Goal: Task Accomplishment & Management: Manage account settings

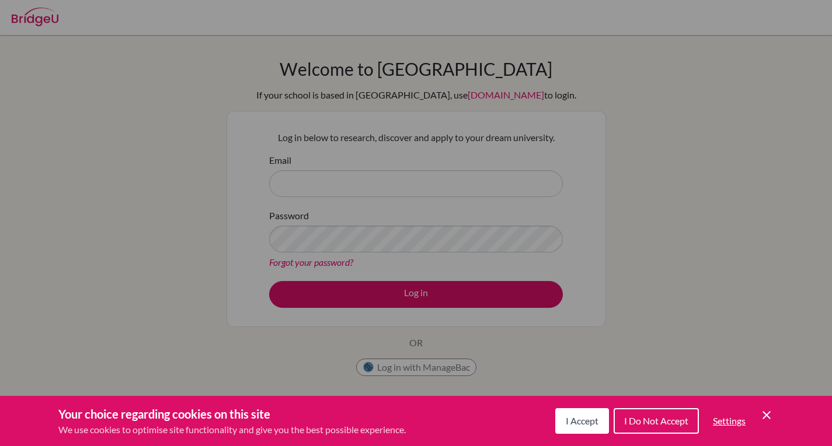
click at [570, 424] on span "I Accept" at bounding box center [582, 421] width 33 height 11
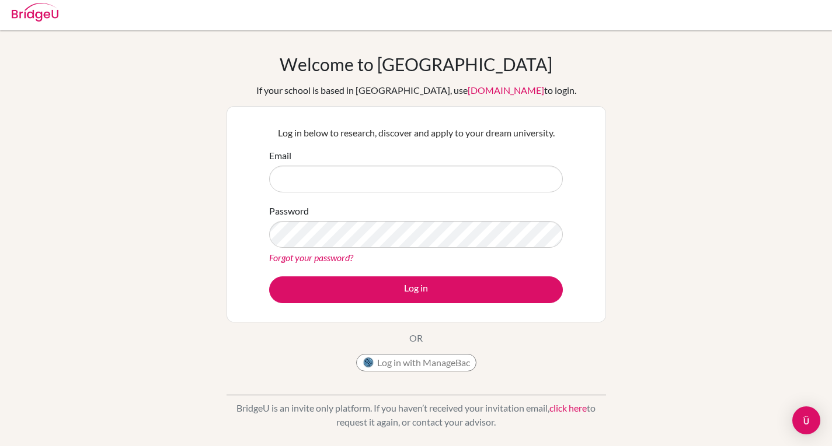
scroll to position [4, 0]
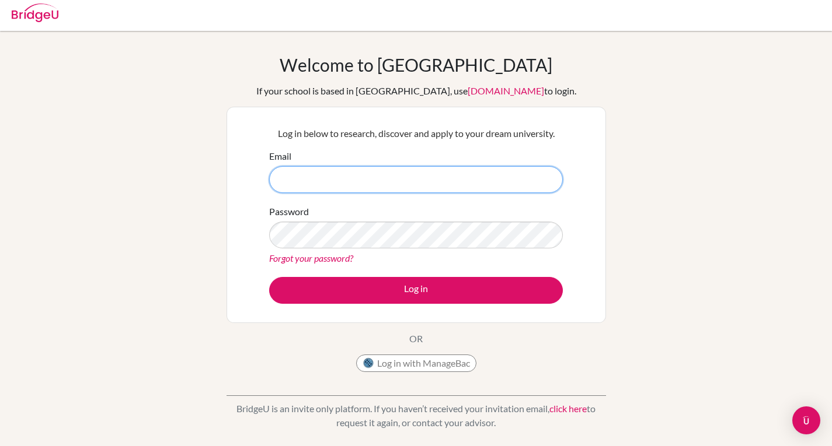
click at [496, 188] on input "Email" at bounding box center [416, 179] width 294 height 27
click at [482, 187] on input "Email" at bounding box center [416, 179] width 294 height 27
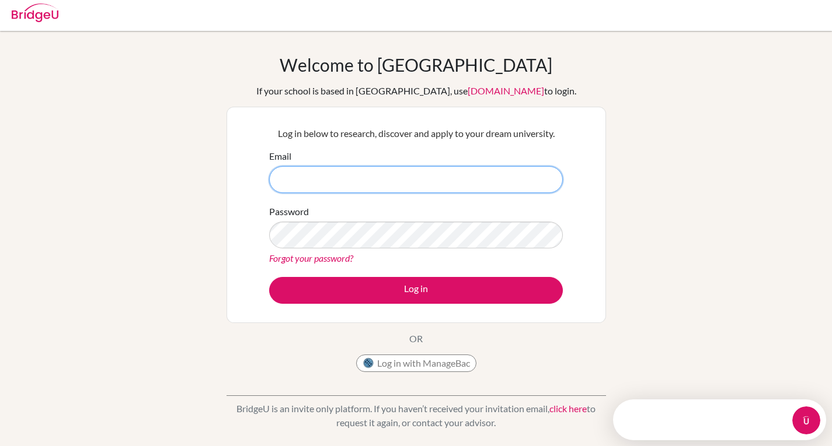
scroll to position [0, 0]
click at [482, 189] on input "Email" at bounding box center [416, 179] width 294 height 27
click html "Need help? The team typically replies in a few minutes."
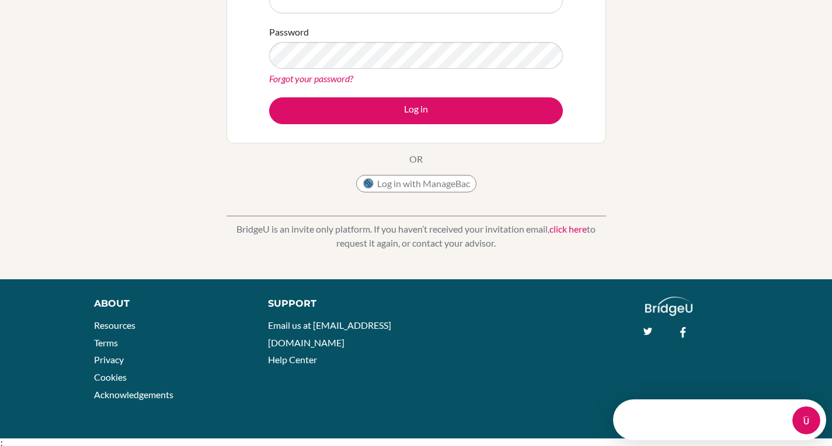
scroll to position [187, 0]
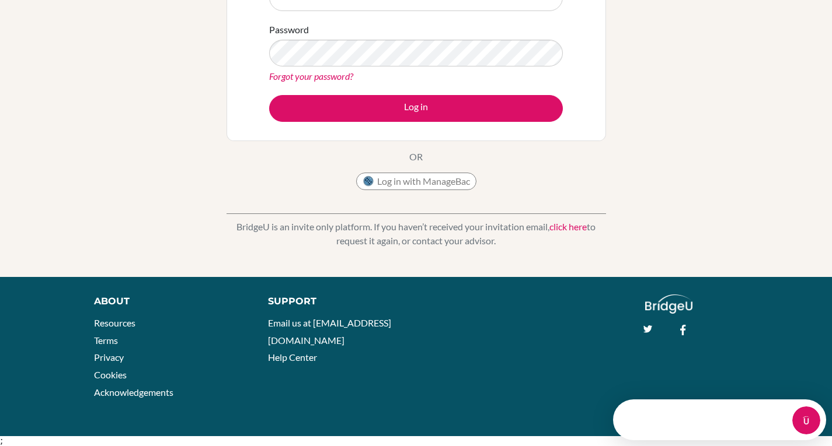
drag, startPoint x: 501, startPoint y: 191, endPoint x: 652, endPoint y: 99, distance: 176.3
click at [652, 99] on div "Welcome to [GEOGRAPHIC_DATA] If your school is based in [GEOGRAPHIC_DATA], use …" at bounding box center [416, 63] width 832 height 382
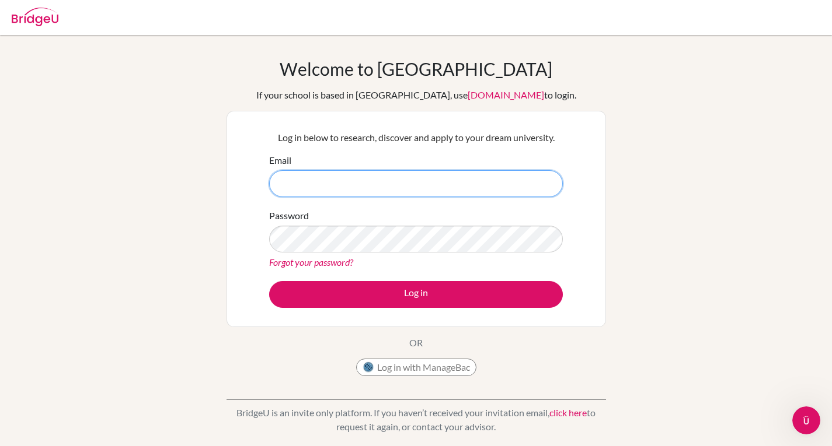
click at [422, 174] on input "Email" at bounding box center [416, 183] width 294 height 27
drag, startPoint x: 732, startPoint y: 213, endPoint x: 489, endPoint y: 183, distance: 245.8
click at [489, 183] on input "Email" at bounding box center [416, 183] width 294 height 27
type input "[EMAIL_ADDRESS][DOMAIN_NAME]"
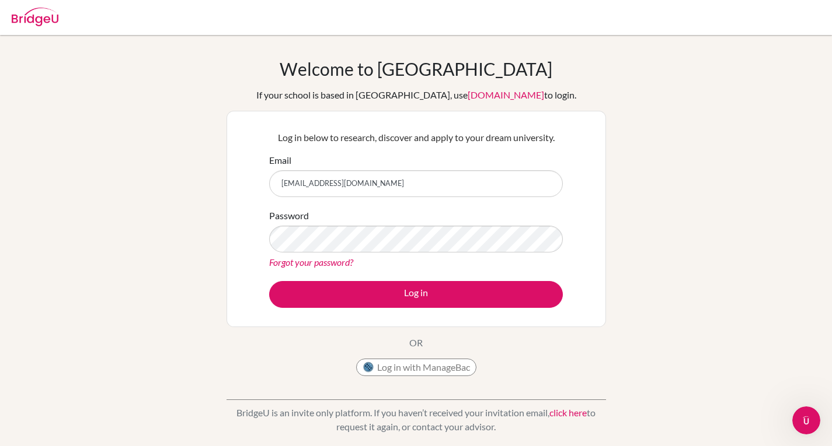
click at [317, 265] on link "Forgot your password?" at bounding box center [311, 262] width 84 height 11
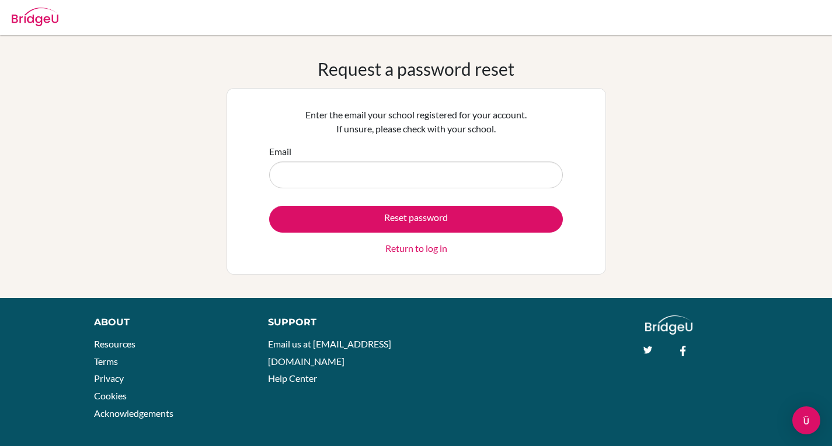
click at [472, 189] on form "Email Reset password Return to log in" at bounding box center [416, 200] width 294 height 111
click at [470, 183] on input "Email" at bounding box center [416, 175] width 294 height 27
click at [500, 5] on div at bounding box center [416, 17] width 820 height 35
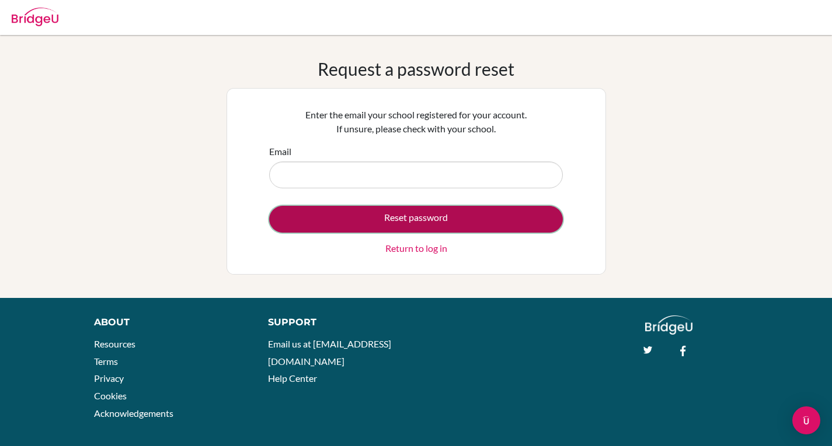
click at [407, 219] on button "Reset password" at bounding box center [416, 219] width 294 height 27
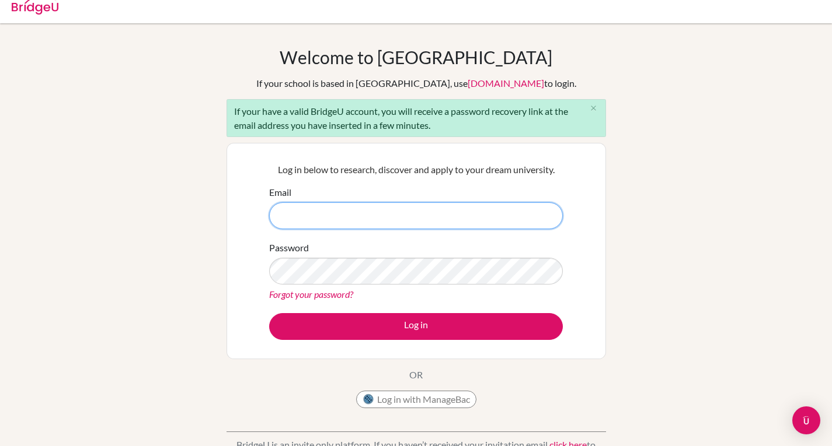
scroll to position [9, 0]
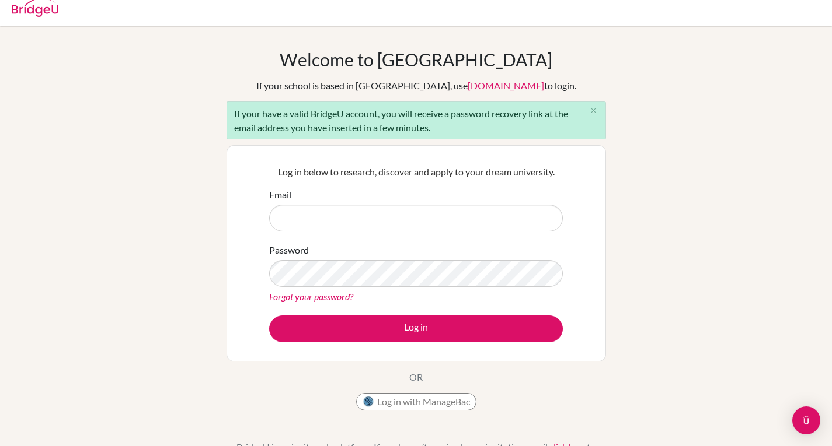
click at [397, 116] on div "If your have a valid BridgeU account, you will receive a password recovery link…" at bounding box center [415, 121] width 379 height 38
click at [410, 124] on div "If your have a valid BridgeU account, you will receive a password recovery link…" at bounding box center [415, 121] width 379 height 38
click at [392, 190] on div "Email" at bounding box center [416, 210] width 294 height 44
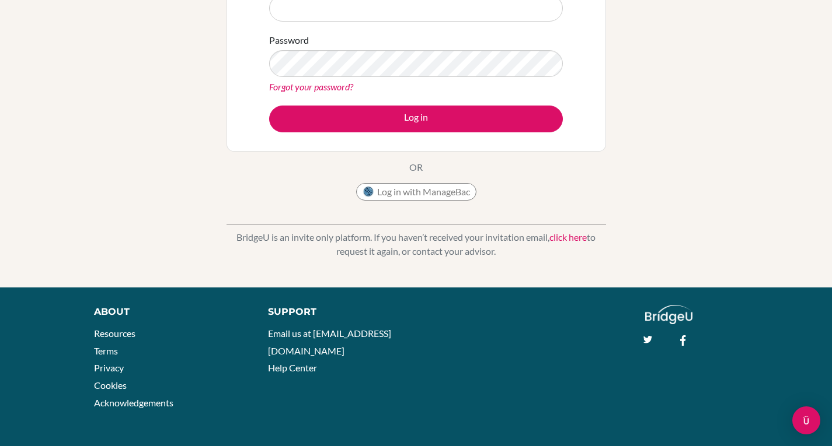
scroll to position [0, 0]
